Goal: Task Accomplishment & Management: Use online tool/utility

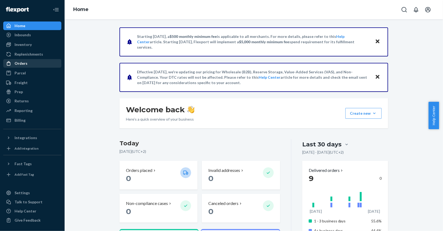
click at [17, 63] on div "Orders" at bounding box center [21, 63] width 13 height 5
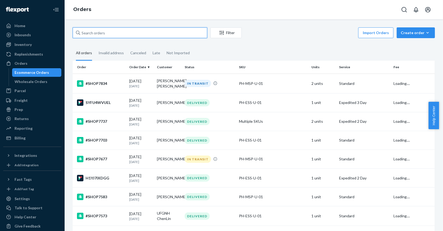
click at [107, 33] on input "text" at bounding box center [140, 32] width 134 height 11
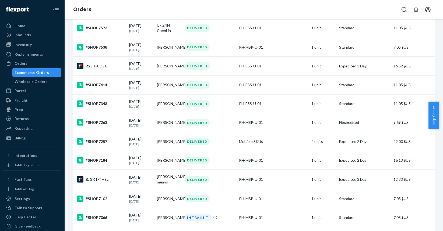
scroll to position [323, 0]
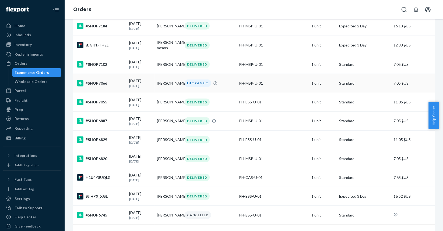
click at [107, 87] on div "#SHOP7066" at bounding box center [101, 83] width 48 height 6
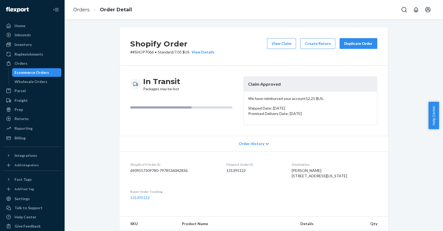
click at [352, 45] on div "Duplicate Order" at bounding box center [358, 43] width 29 height 5
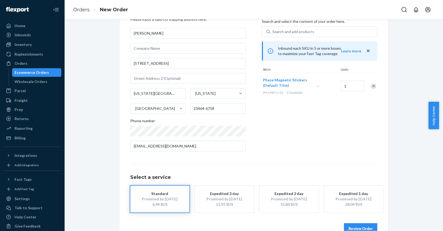
scroll to position [40, 0]
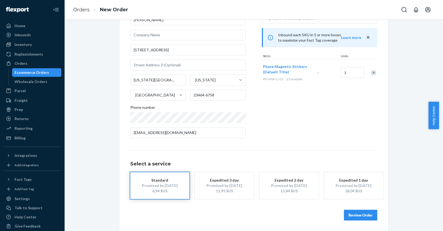
click at [237, 188] on div "Promised by [DATE]" at bounding box center [224, 185] width 43 height 5
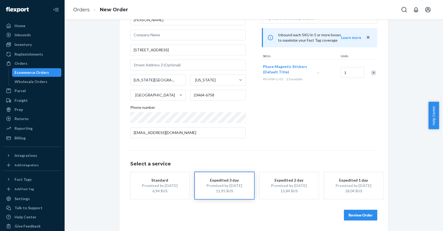
click at [365, 215] on button "Review Order" at bounding box center [360, 215] width 33 height 11
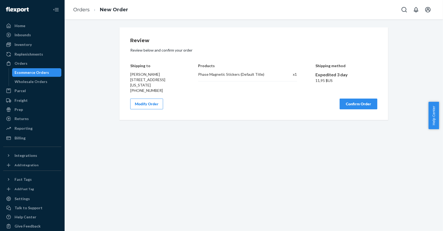
click at [352, 107] on button "Confirm Order" at bounding box center [358, 104] width 38 height 11
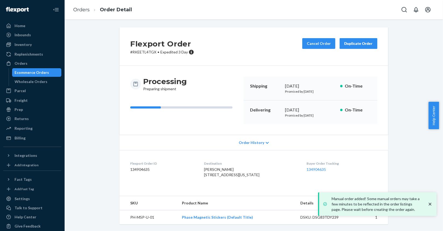
scroll to position [10, 0]
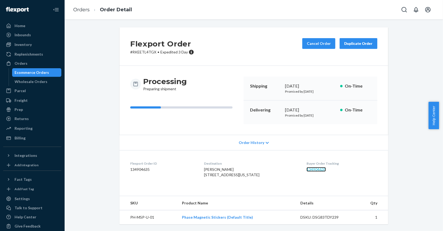
click at [317, 167] on link "134904635" at bounding box center [315, 169] width 19 height 5
